Goal: Find specific fact: Find contact information

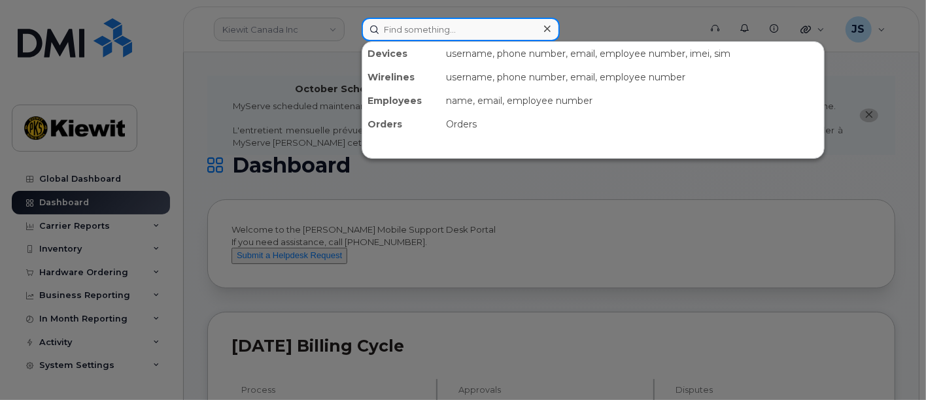
click at [470, 38] on input at bounding box center [461, 30] width 198 height 24
paste input "529429"
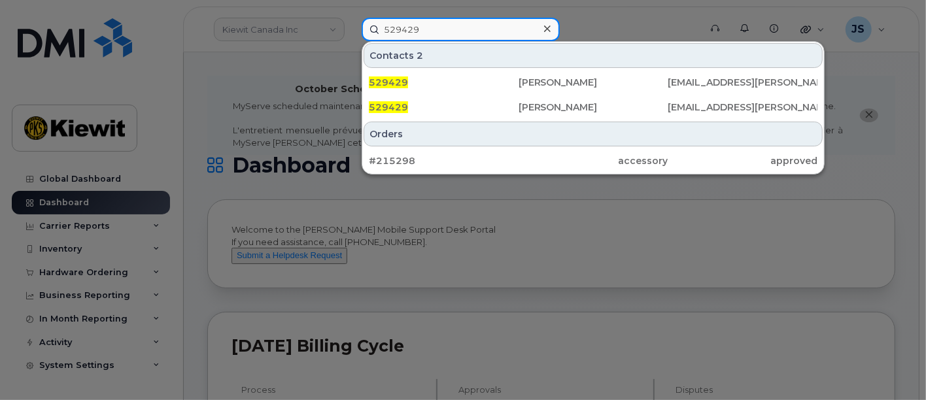
drag, startPoint x: 468, startPoint y: 33, endPoint x: 370, endPoint y: 37, distance: 98.2
click at [370, 37] on input "529429" at bounding box center [461, 30] width 198 height 24
paste input "Devon.Holmes"
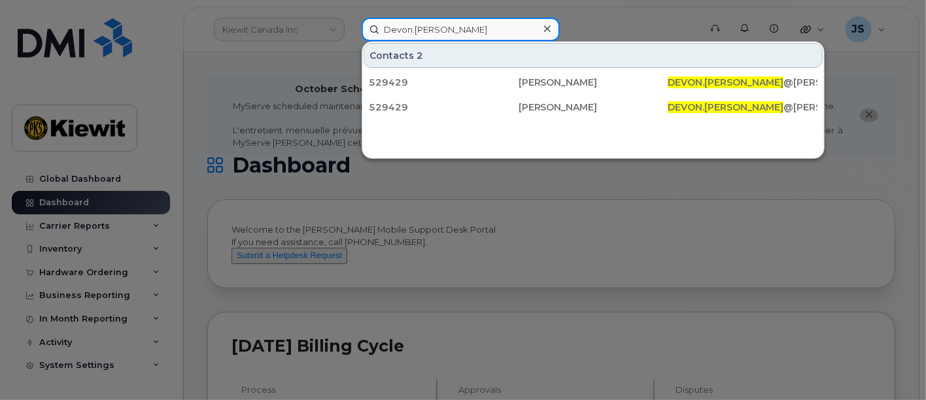
click at [411, 29] on input "Devon.Holmes" at bounding box center [461, 30] width 198 height 24
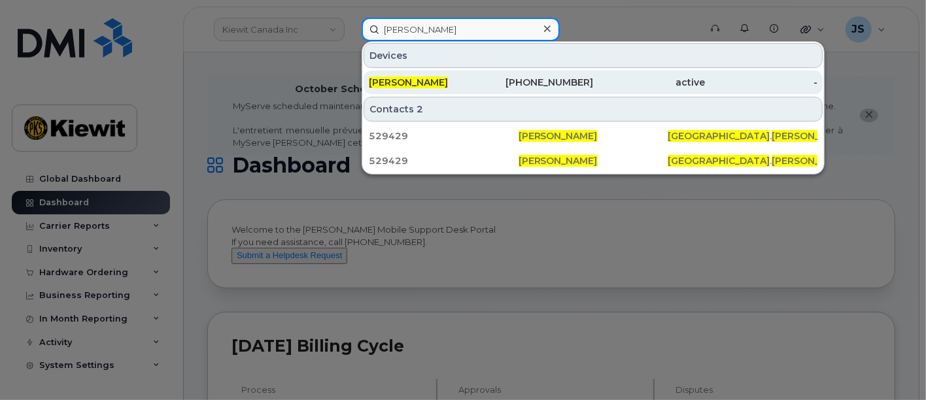
type input "[PERSON_NAME]"
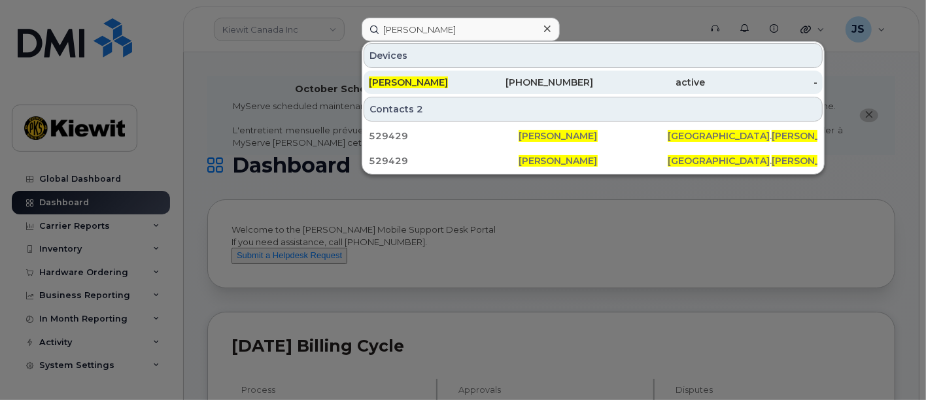
click at [430, 81] on span "[PERSON_NAME]" at bounding box center [408, 83] width 79 height 12
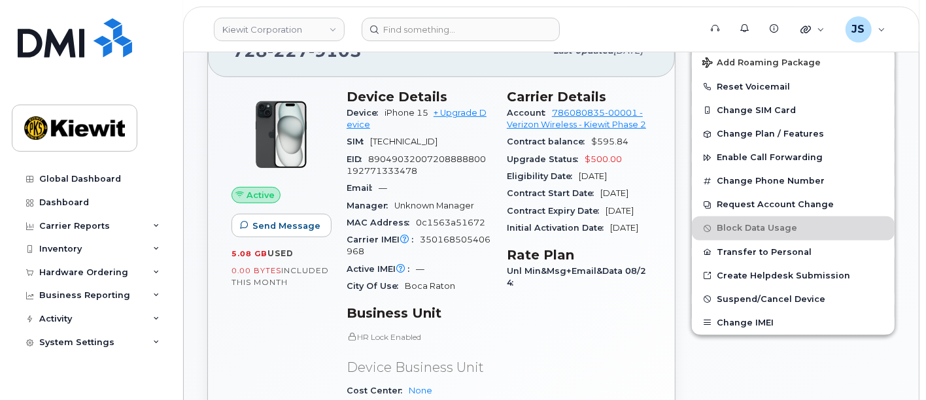
scroll to position [359, 0]
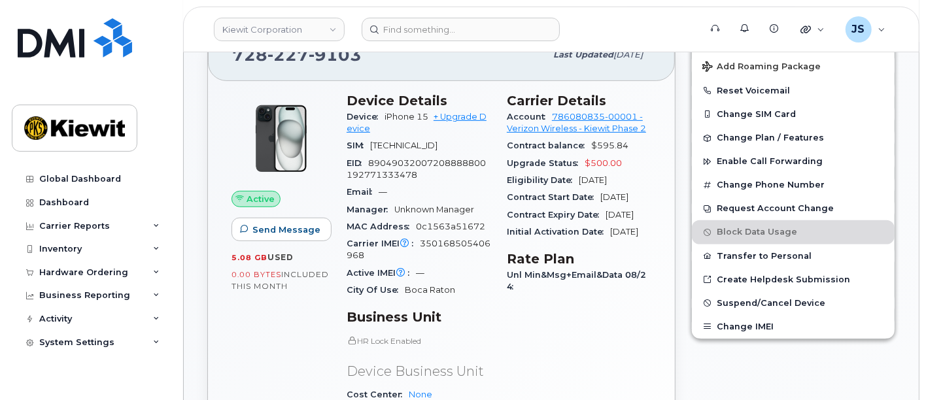
drag, startPoint x: 927, startPoint y: 68, endPoint x: 927, endPoint y: 220, distance: 151.8
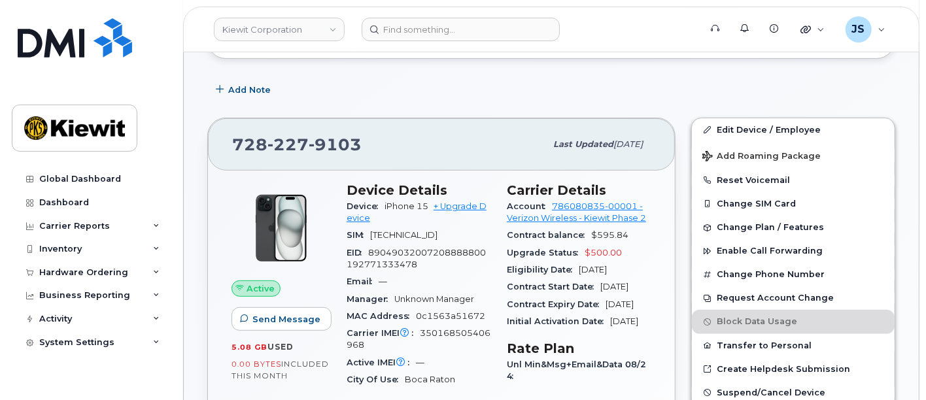
scroll to position [256, 0]
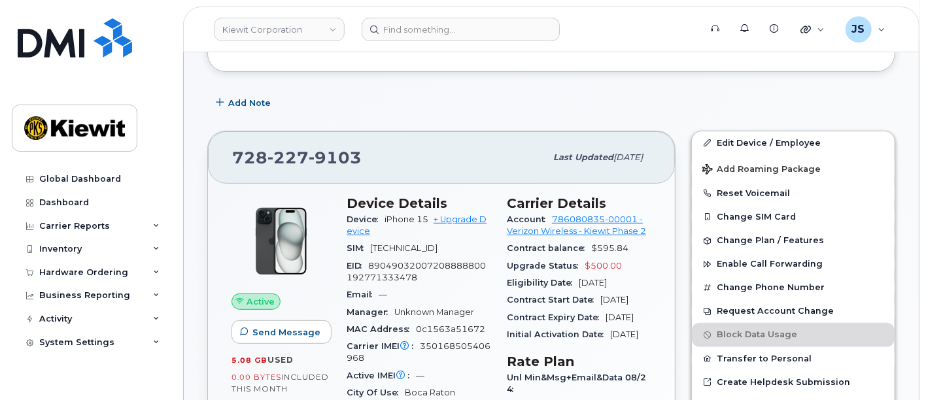
click at [451, 16] on header "[PERSON_NAME] Corporation Support Alerts Knowledge Base Quicklinks Suspend / Ca…" at bounding box center [551, 30] width 737 height 46
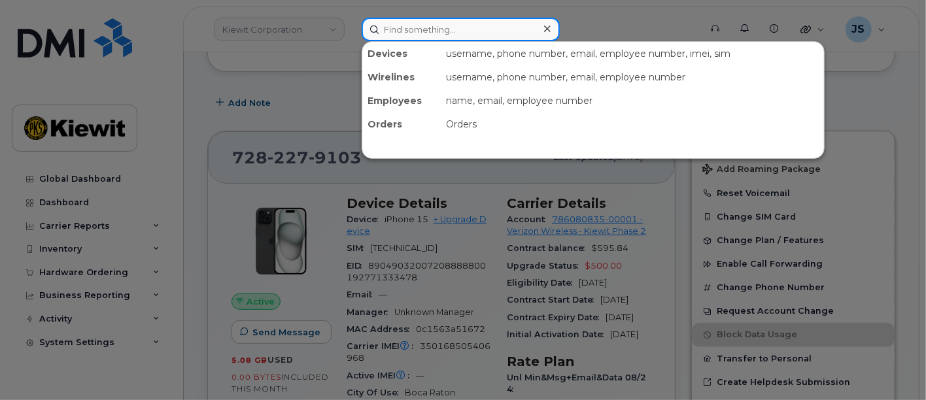
drag, startPoint x: 456, startPoint y: 29, endPoint x: 423, endPoint y: 32, distance: 32.8
click at [423, 32] on input at bounding box center [461, 30] width 198 height 24
paste input "Kyler.Schreder"
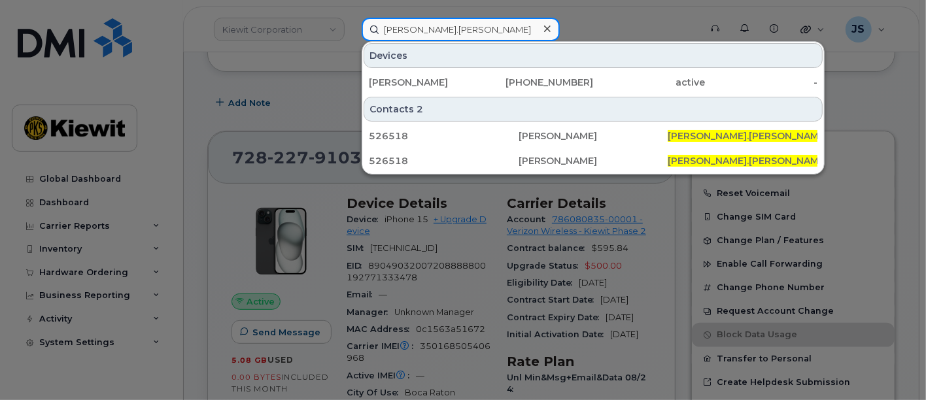
click at [407, 26] on input "Kyler.Schreder" at bounding box center [461, 30] width 198 height 24
click at [410, 28] on input "Kyler.Schreder" at bounding box center [461, 30] width 198 height 24
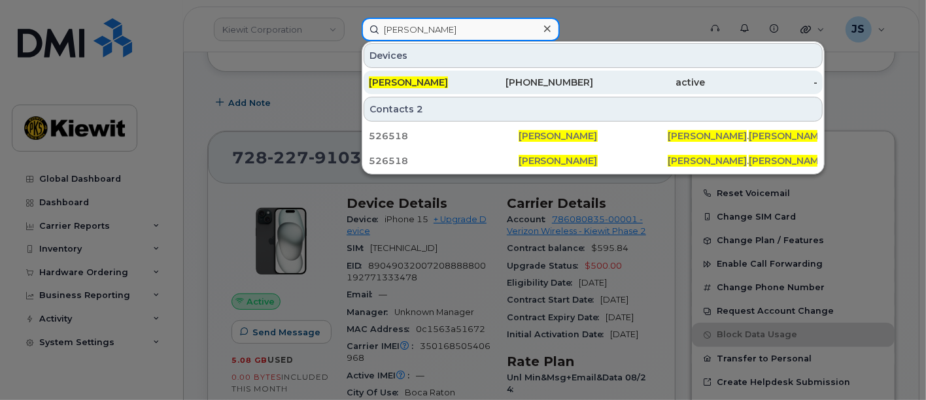
type input "Kyler Schreder"
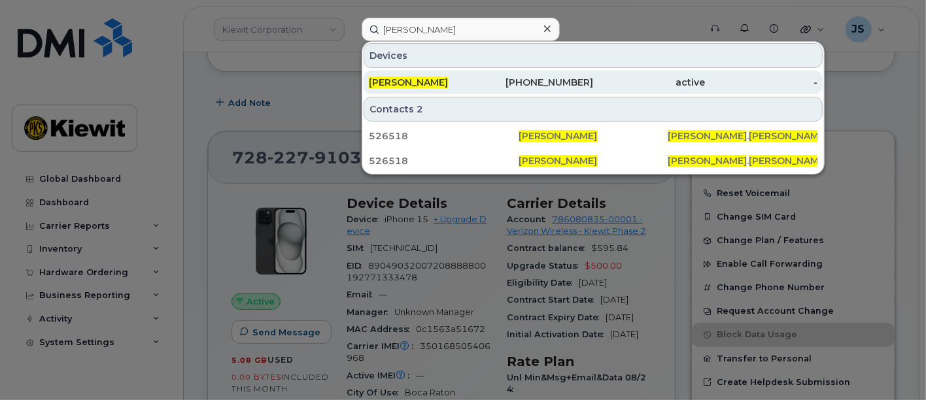
click at [437, 74] on div "KYLER SCHREDER" at bounding box center [425, 83] width 113 height 24
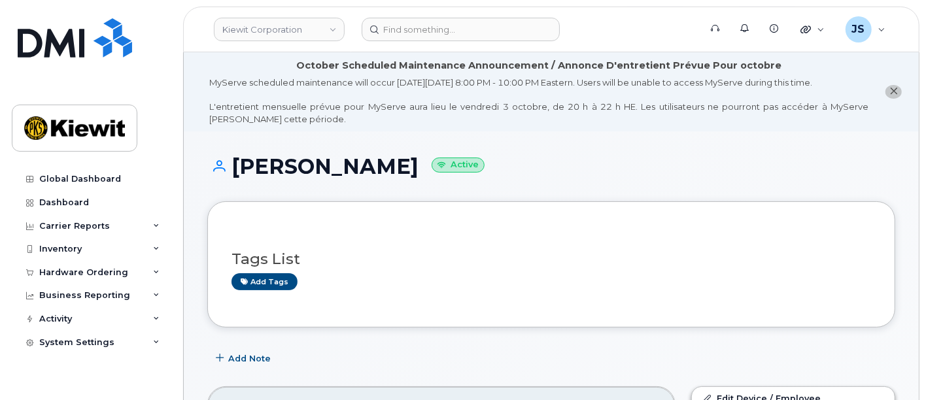
drag, startPoint x: 429, startPoint y: 159, endPoint x: 236, endPoint y: 147, distance: 194.1
copy h1 "[PERSON_NAME]"
click at [73, 254] on div "Inventory" at bounding box center [91, 249] width 158 height 24
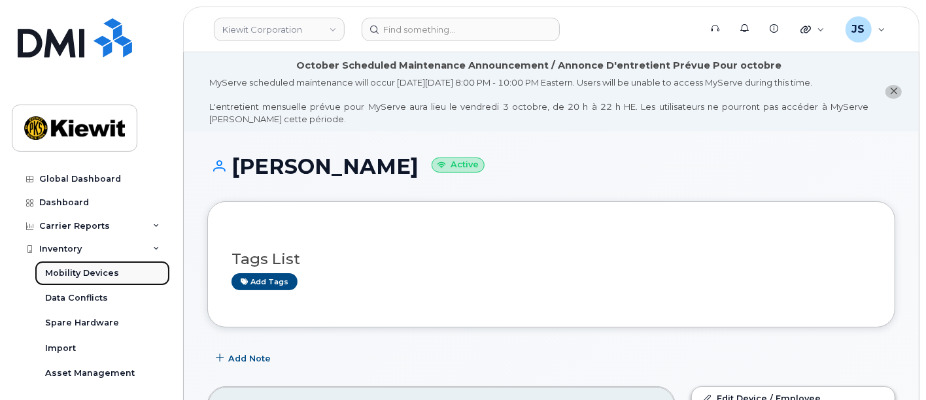
click at [79, 270] on div "Mobility Devices" at bounding box center [82, 274] width 74 height 12
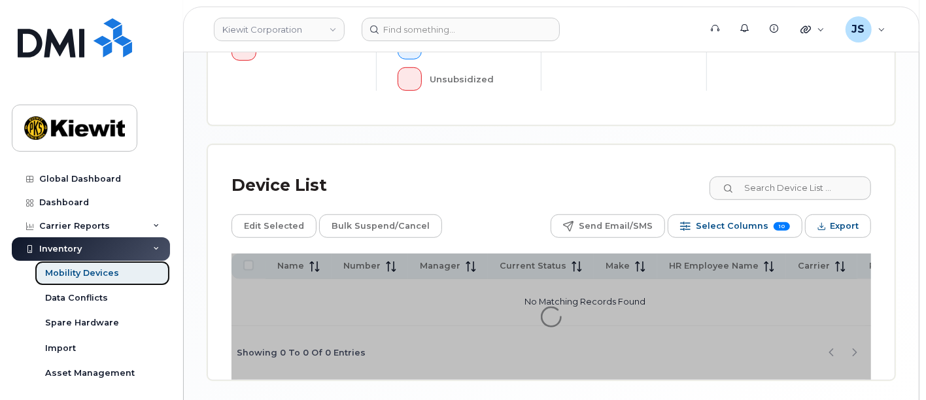
scroll to position [574, 0]
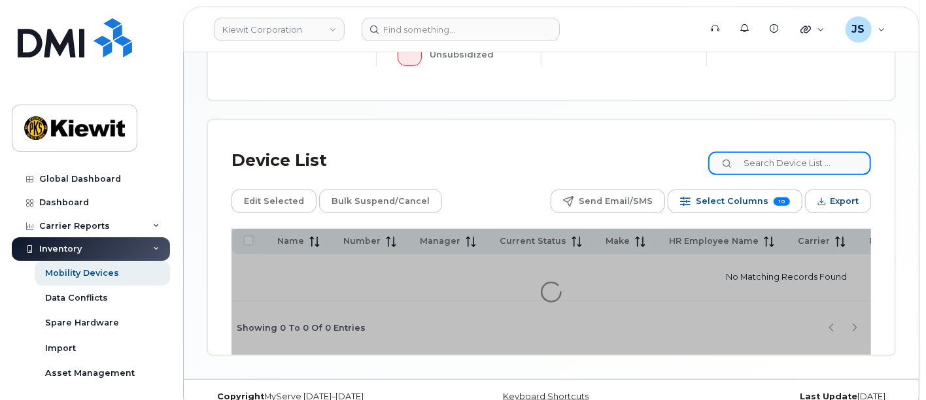
click at [776, 152] on input at bounding box center [790, 164] width 163 height 24
paste input "KYLER SCHREDER"
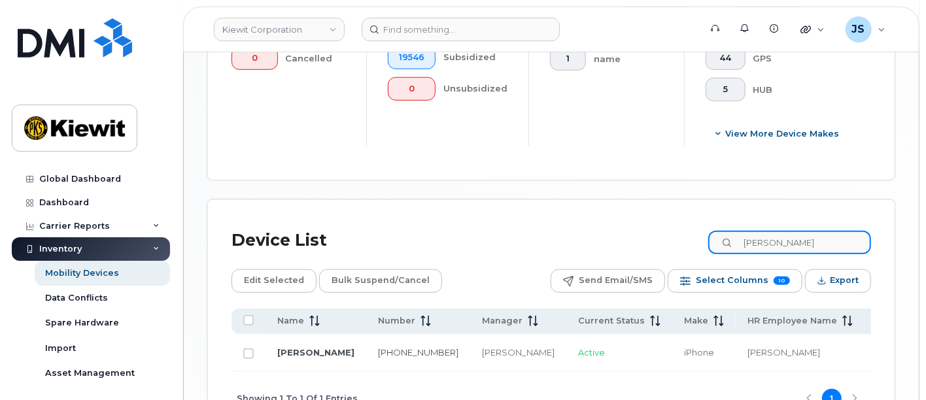
scroll to position [607, 0]
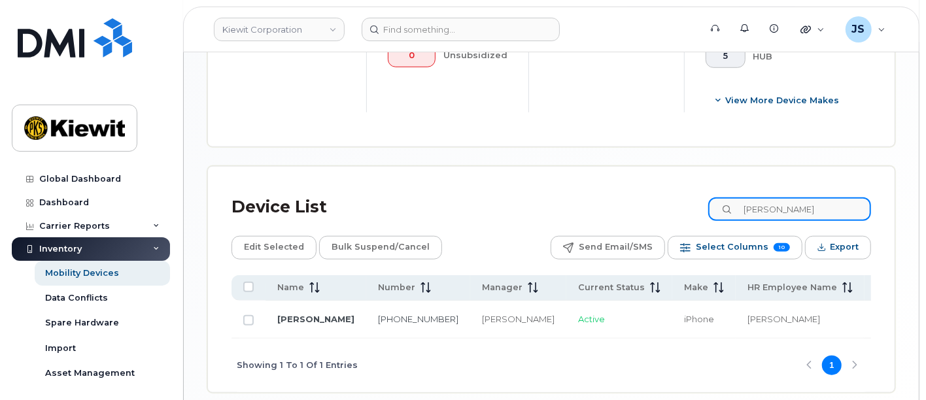
type input "KYLER SCHREDER"
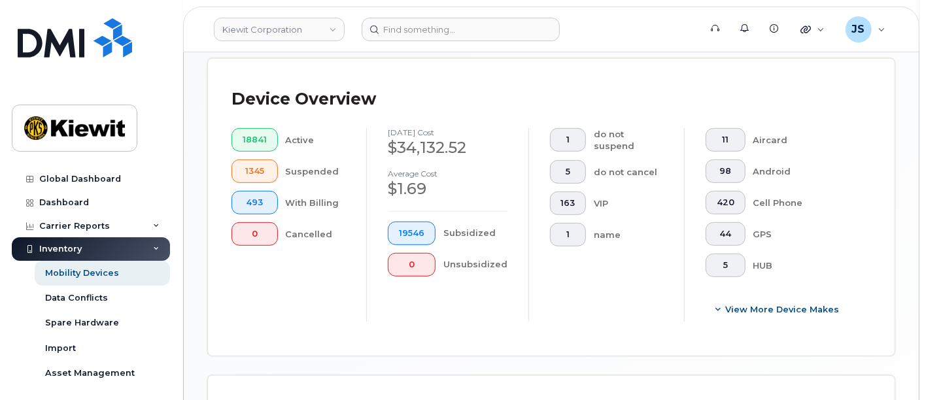
scroll to position [239, 0]
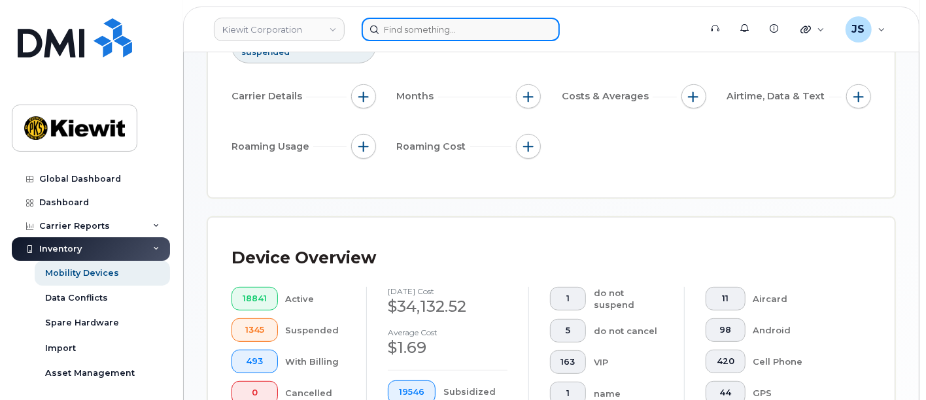
click at [486, 23] on input at bounding box center [461, 30] width 198 height 24
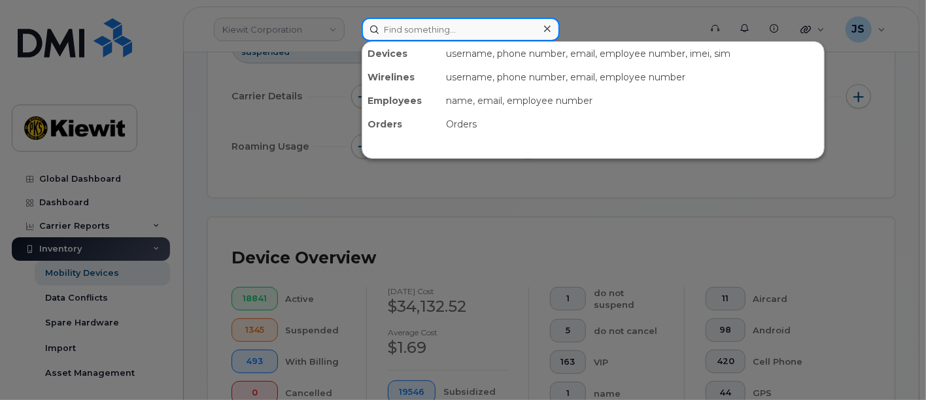
paste input "KYLER SCHREDER"
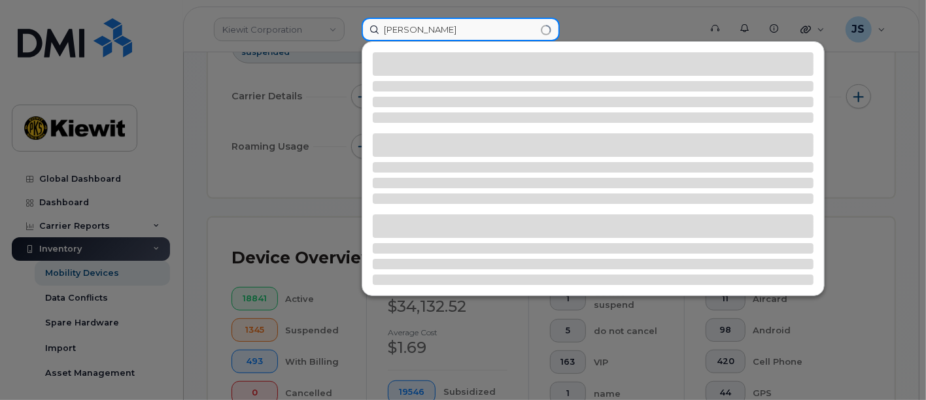
type input "KYLER SCHREDER"
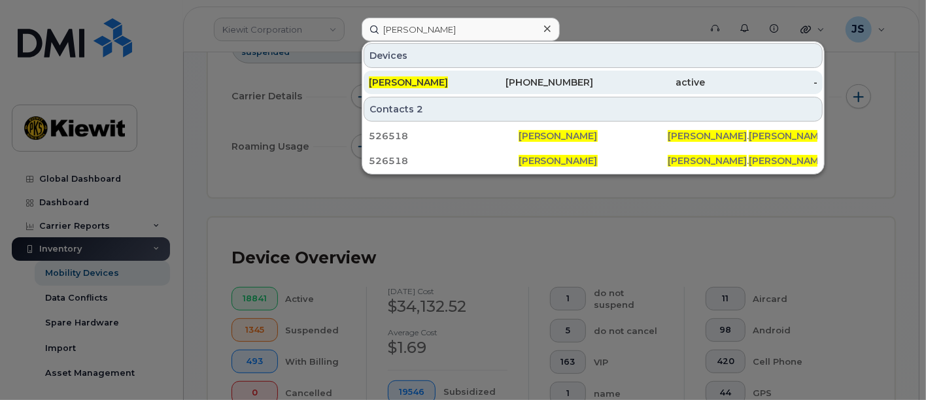
click at [485, 79] on div "838-267-6301" at bounding box center [538, 82] width 113 height 13
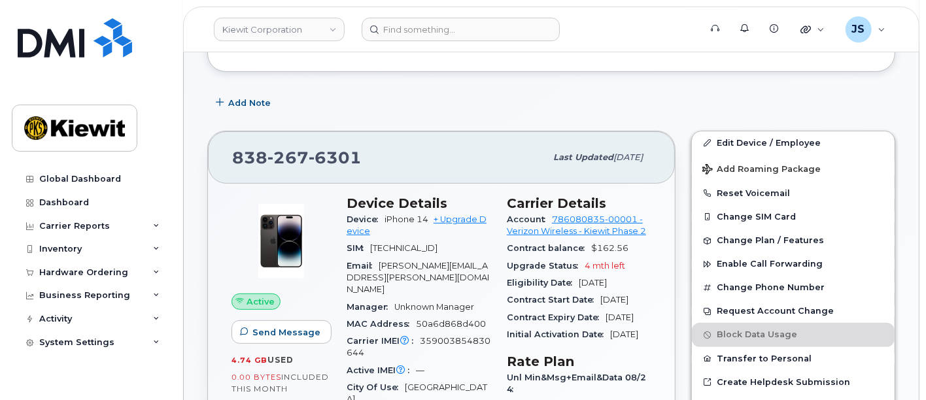
scroll to position [200, 0]
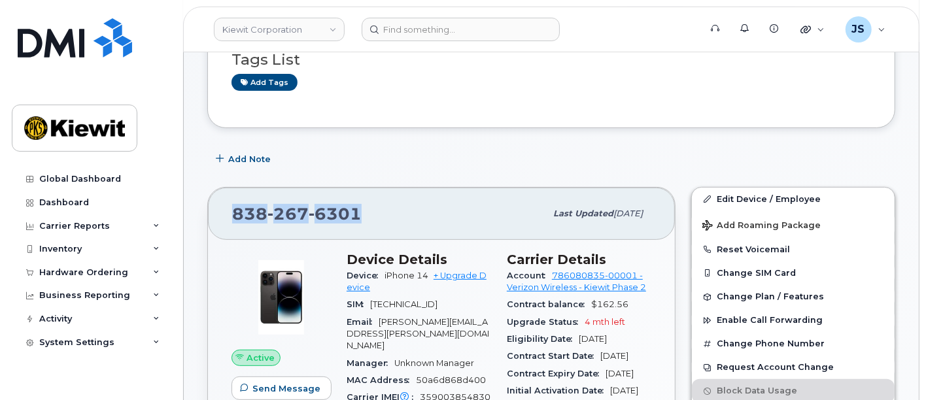
drag, startPoint x: 373, startPoint y: 209, endPoint x: 227, endPoint y: 211, distance: 145.9
click at [227, 211] on div "838 267 6301 Last updated Sep 06, 2025" at bounding box center [441, 214] width 467 height 52
copy span "838 267 6301"
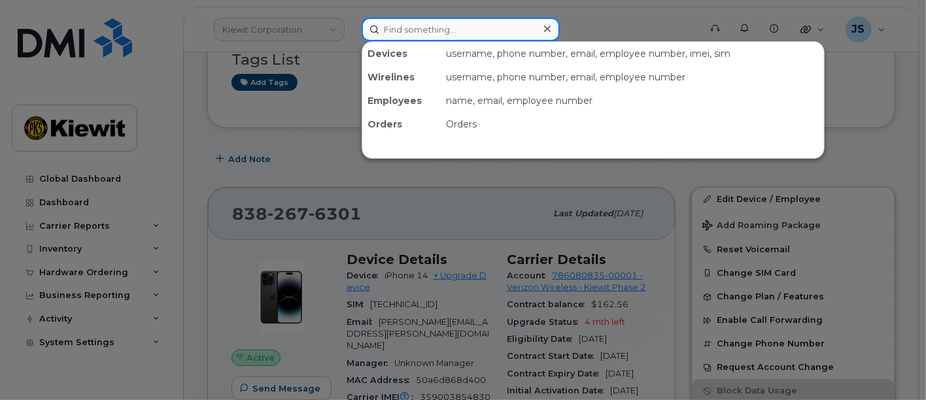
click at [410, 32] on input at bounding box center [461, 30] width 198 height 24
paste input "Eric Schubert"
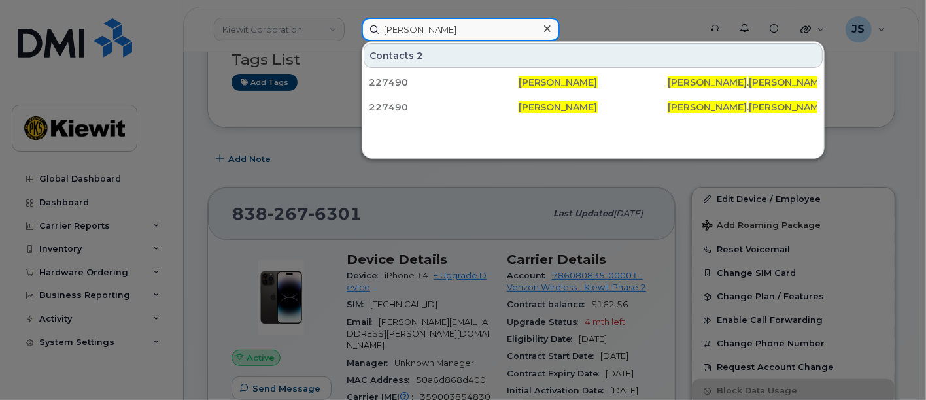
type input "Eric Schubert"
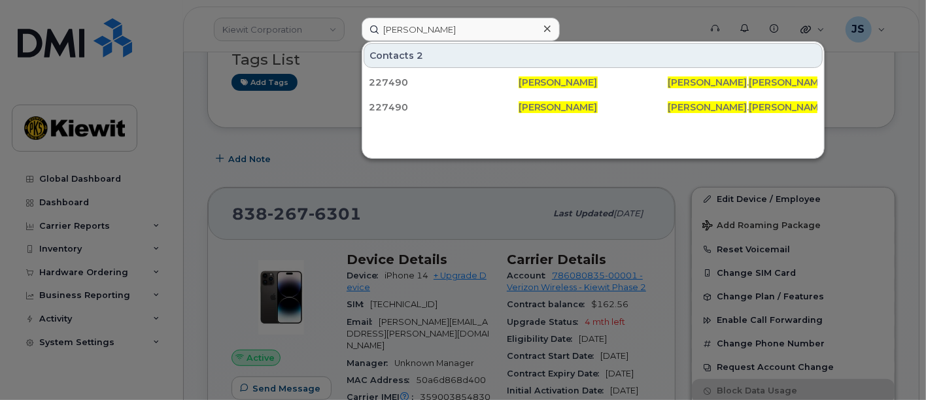
click at [546, 30] on icon at bounding box center [547, 29] width 7 height 10
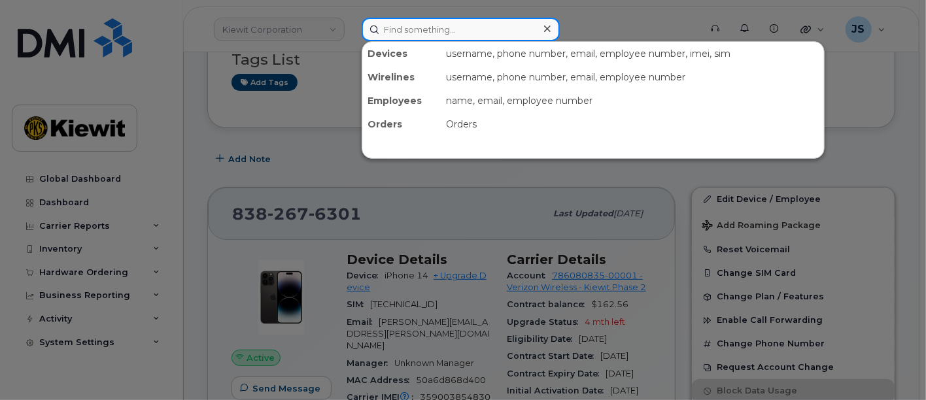
click at [443, 36] on input at bounding box center [461, 30] width 198 height 24
paste input "00227490"
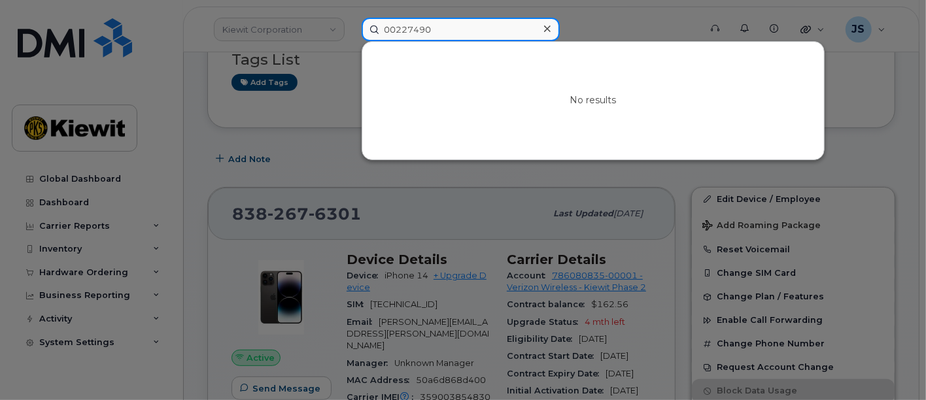
click at [402, 31] on input "00227490" at bounding box center [461, 30] width 198 height 24
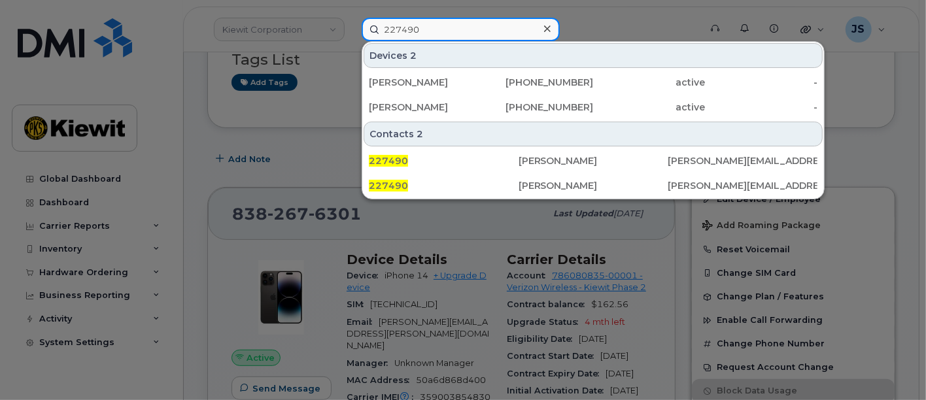
drag, startPoint x: 417, startPoint y: 18, endPoint x: 377, endPoint y: 21, distance: 40.0
click at [377, 21] on input "227490" at bounding box center [461, 30] width 198 height 24
paste input "908-500-1727"
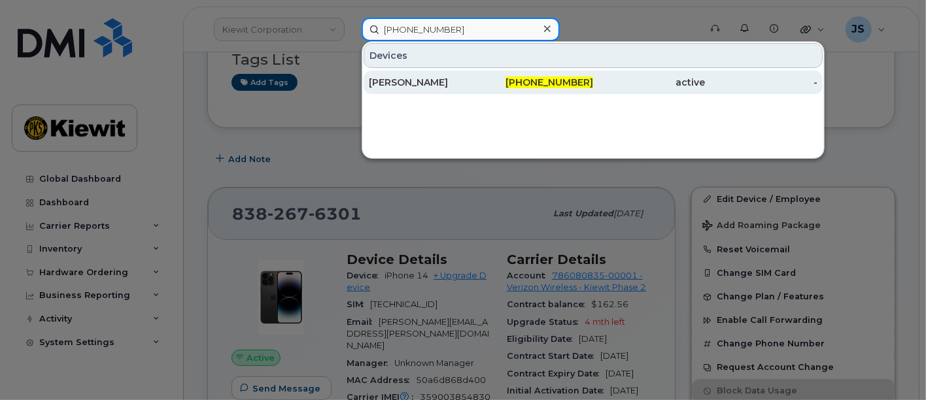
type input "908-500-1727"
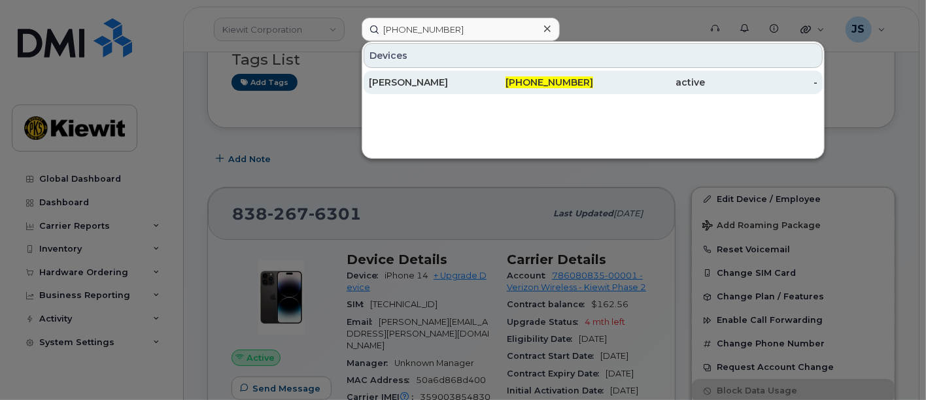
click at [419, 84] on div "[PERSON_NAME]" at bounding box center [425, 82] width 113 height 13
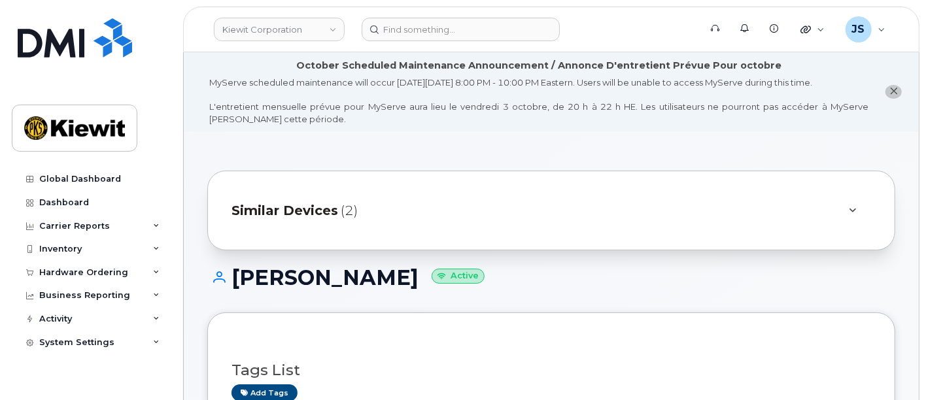
drag, startPoint x: 925, startPoint y: 23, endPoint x: 929, endPoint y: 70, distance: 47.3
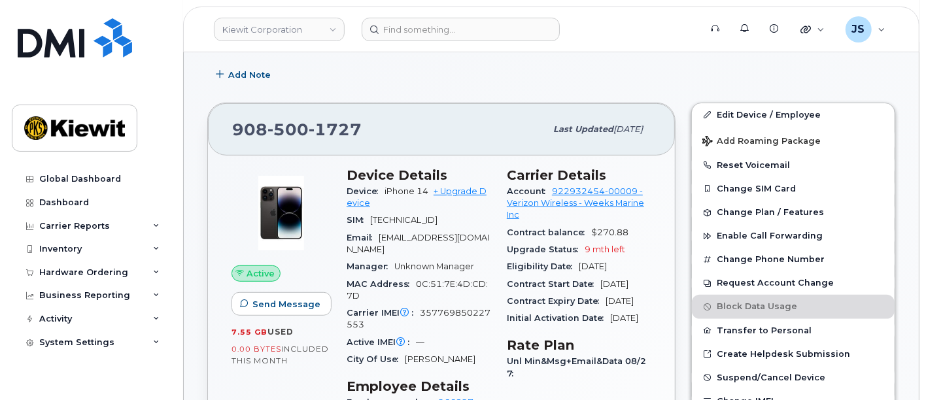
scroll to position [398, 0]
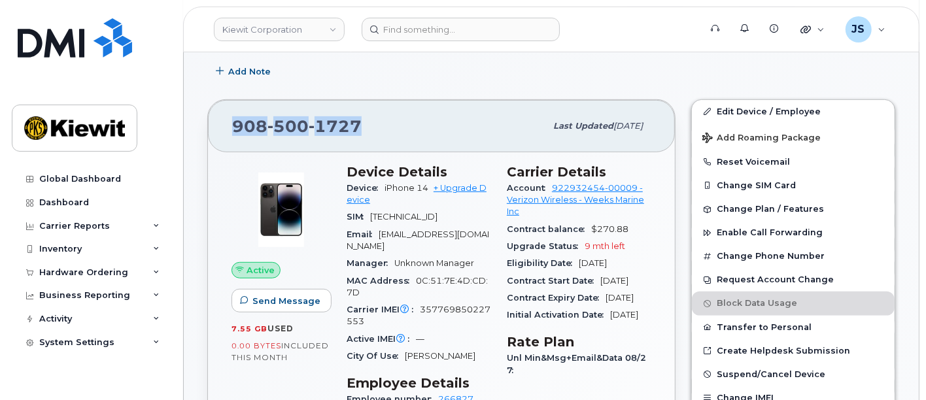
drag, startPoint x: 364, startPoint y: 120, endPoint x: 224, endPoint y: 116, distance: 140.7
click at [224, 116] on div "[PHONE_NUMBER] Last updated [DATE]" at bounding box center [441, 126] width 467 height 52
copy span "[PHONE_NUMBER]"
